Goal: Task Accomplishment & Management: Manage account settings

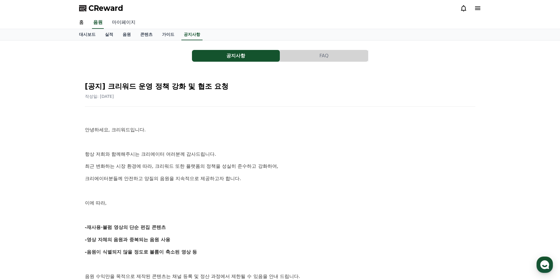
click at [127, 25] on link "마이페이지" at bounding box center [123, 22] width 33 height 12
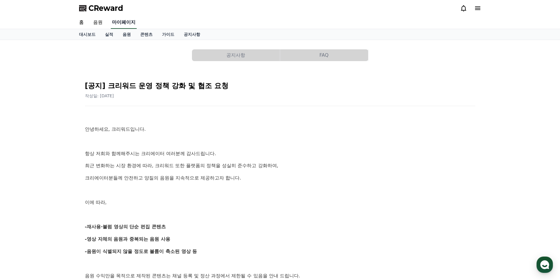
select select "**********"
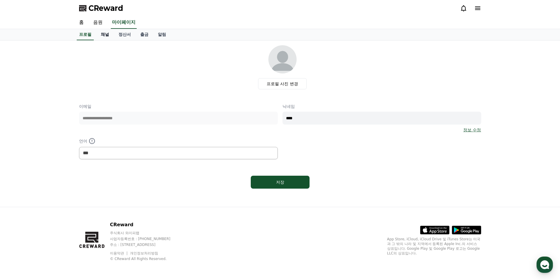
drag, startPoint x: 120, startPoint y: 35, endPoint x: 113, endPoint y: 37, distance: 7.6
click at [120, 35] on link "정산서" at bounding box center [125, 34] width 22 height 11
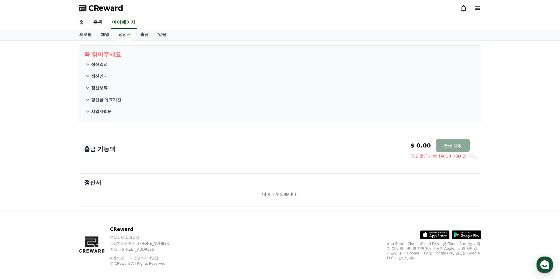
click at [105, 37] on link "채널" at bounding box center [105, 34] width 18 height 11
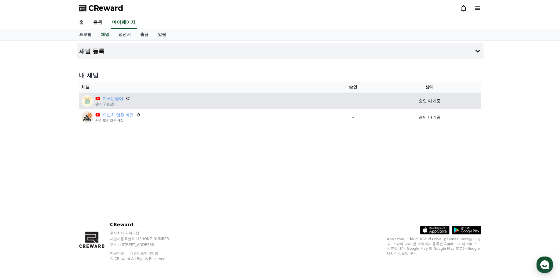
click at [125, 97] on div "지구는넓어" at bounding box center [113, 99] width 35 height 6
click at [130, 100] on div "지구는넓어 @지구는넓어" at bounding box center [203, 101] width 244 height 12
click at [129, 99] on icon at bounding box center [127, 98] width 5 height 5
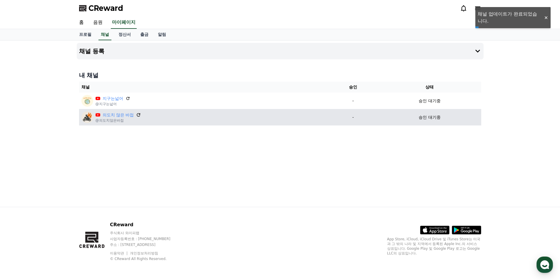
click at [138, 116] on icon at bounding box center [139, 115] width 4 height 4
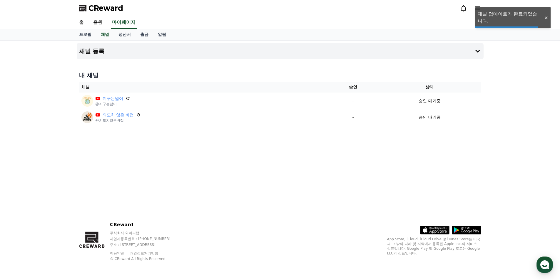
click at [241, 140] on div "채널 등록 내 채널 채널 승인 상태 지구는넓어 @지구는넓어 - 승인 대기중 의도치 않은 바접 @의도치않은바접 - 승인 대기중" at bounding box center [280, 124] width 412 height 166
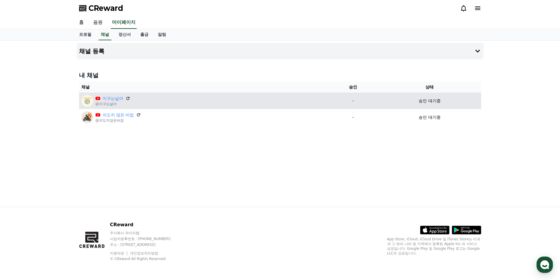
drag, startPoint x: 263, startPoint y: 144, endPoint x: 402, endPoint y: 106, distance: 144.1
click at [264, 144] on div "채널 등록 내 채널 채널 승인 상태 지구는넓어 @지구는넓어 - 승인 대기중 의도치 않은 바접 @의도치않은바접 - 승인 대기중" at bounding box center [280, 124] width 412 height 166
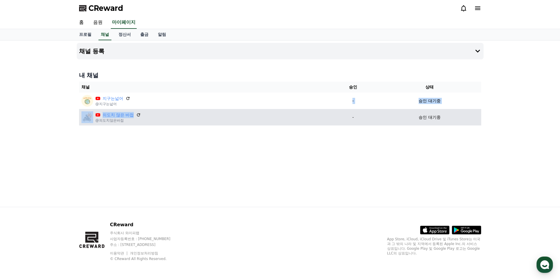
drag, startPoint x: 176, startPoint y: 107, endPoint x: 172, endPoint y: 125, distance: 18.3
click at [172, 121] on table "채널 승인 상태 지구는넓어 @지구는넓어 - 승인 대기중 의도치 않은 바접 @의도치않은바접 - 승인 대기중" at bounding box center [280, 104] width 402 height 44
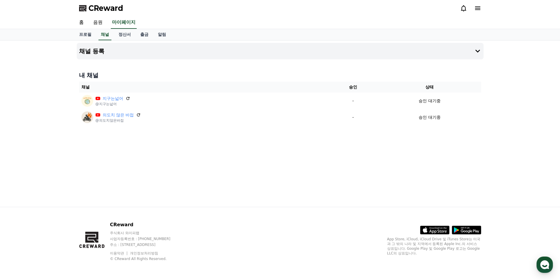
click at [218, 131] on div "채널 등록 내 채널 채널 승인 상태 지구는넓어 @지구는넓어 - 승인 대기중 의도치 않은 바접 @의도치않은바접 - 승인 대기중" at bounding box center [280, 124] width 412 height 166
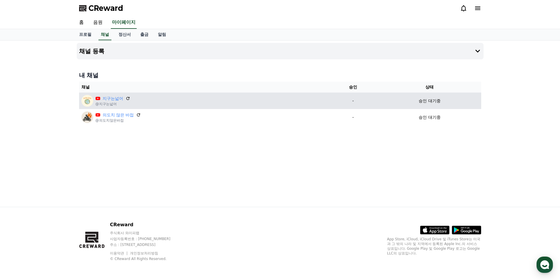
click at [376, 104] on td "-" at bounding box center [353, 101] width 50 height 16
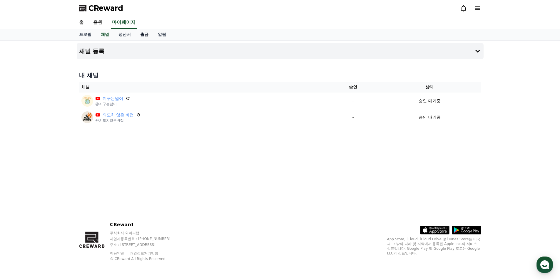
click at [148, 34] on link "출금" at bounding box center [145, 34] width 18 height 11
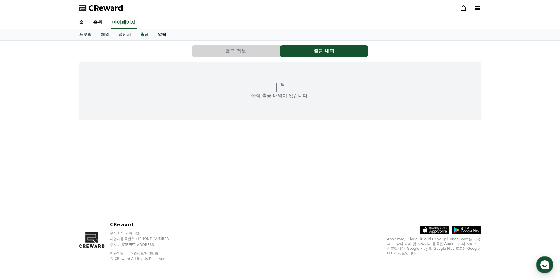
click at [164, 36] on link "알림" at bounding box center [162, 34] width 18 height 11
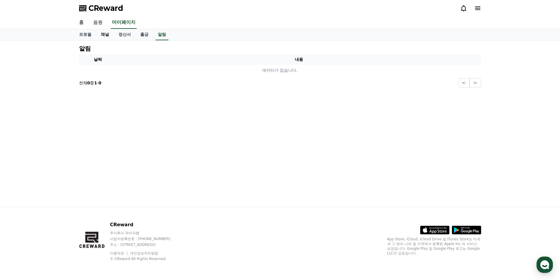
click at [108, 35] on link "채널" at bounding box center [105, 34] width 18 height 11
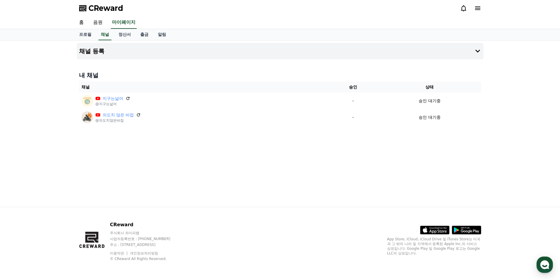
click at [68, 34] on div "프로필 채널 정산서 출금 알림" at bounding box center [280, 34] width 560 height 11
click at [80, 35] on link "프로필" at bounding box center [85, 34] width 22 height 11
select select "**********"
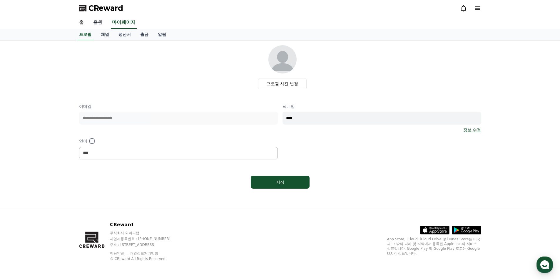
click at [102, 29] on link "음원" at bounding box center [98, 22] width 19 height 12
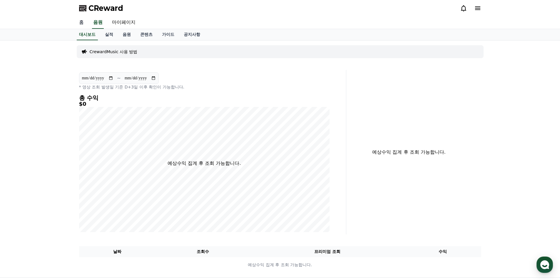
click at [84, 22] on link "홈" at bounding box center [81, 22] width 14 height 12
